Goal: Task Accomplishment & Management: Use online tool/utility

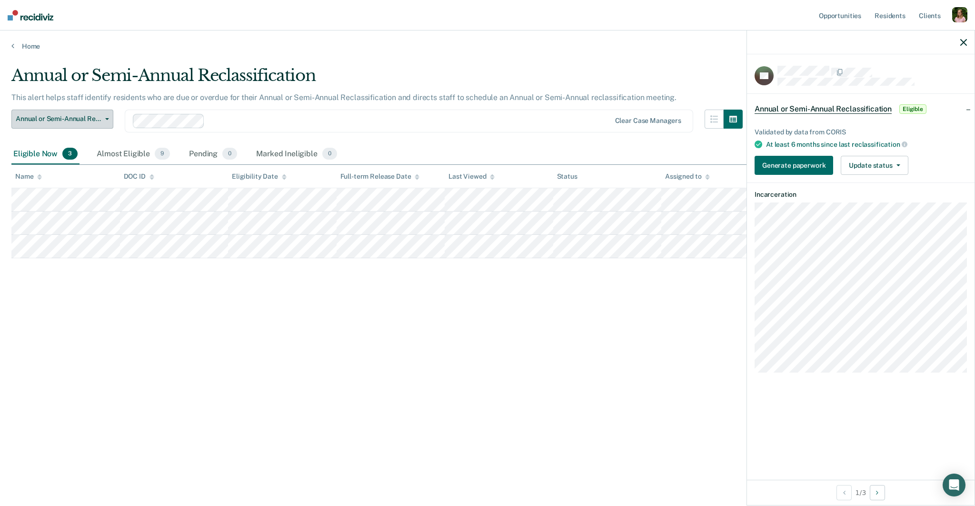
click at [100, 121] on span "Annual or Semi-Annual Reclassification" at bounding box center [59, 119] width 86 height 8
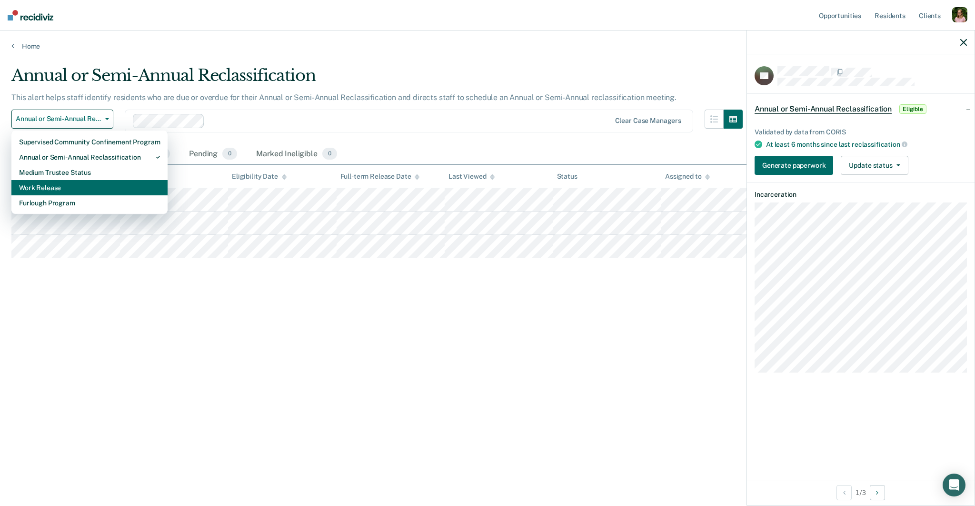
click at [94, 184] on div "Work Release" at bounding box center [89, 187] width 141 height 15
